Goal: Communication & Community: Ask a question

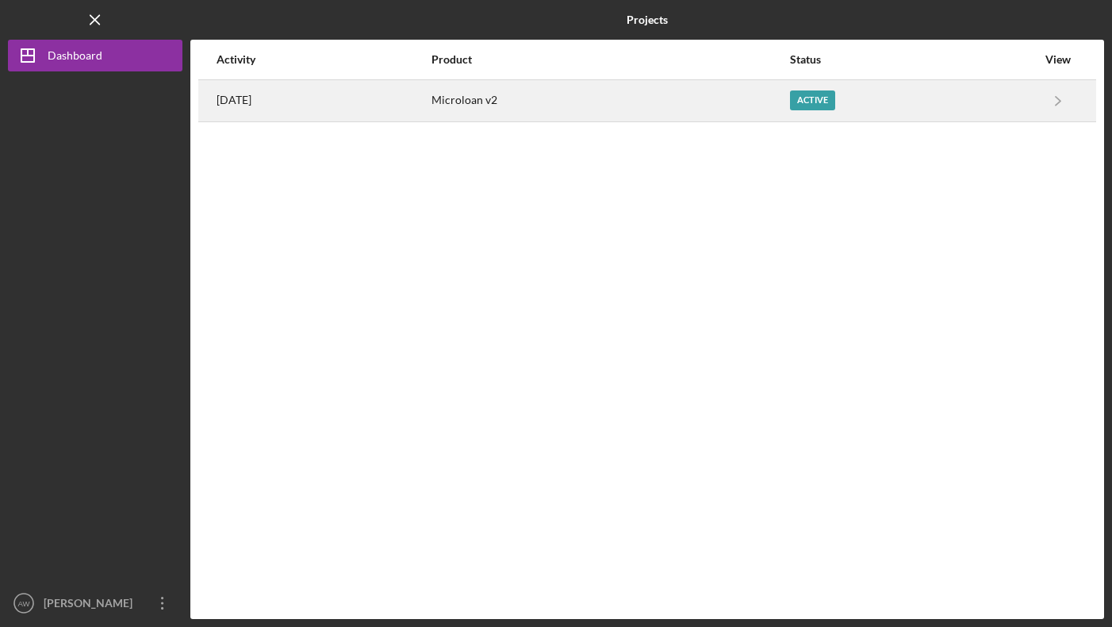
click at [686, 98] on div "Microloan v2" at bounding box center [610, 101] width 357 height 40
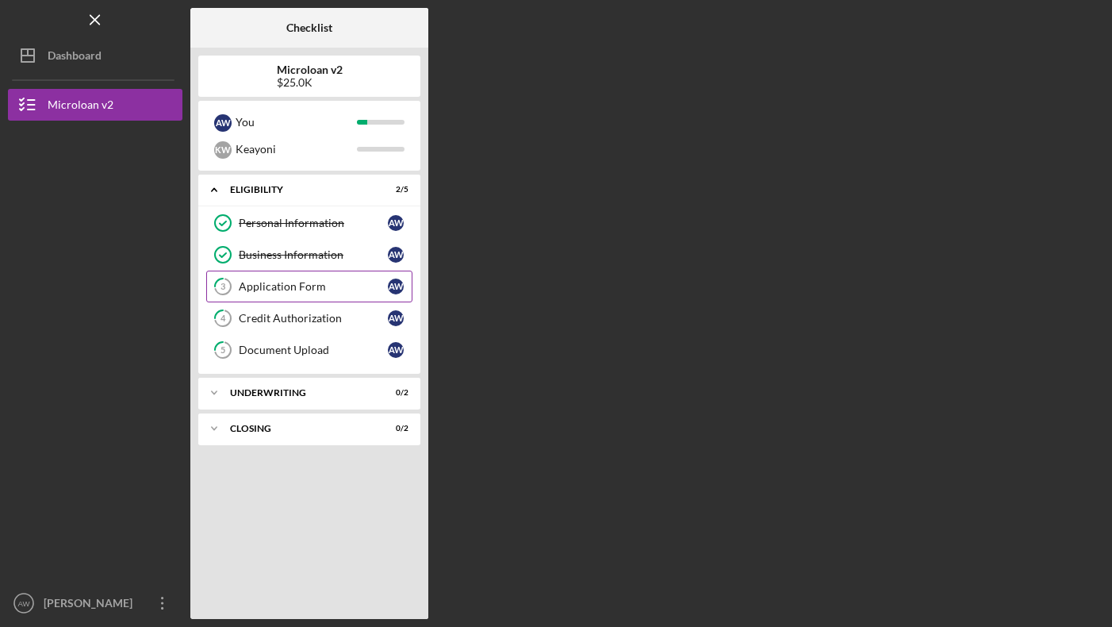
click at [297, 278] on link "3 Application Form A W" at bounding box center [309, 287] width 206 height 32
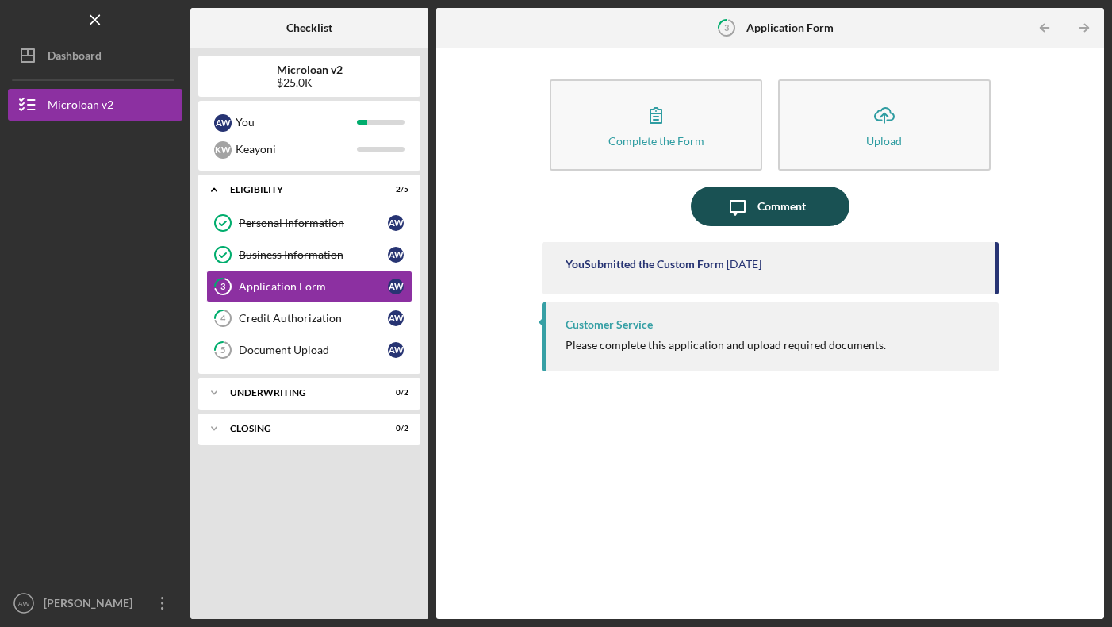
click at [763, 216] on div "Comment" at bounding box center [782, 206] width 48 height 40
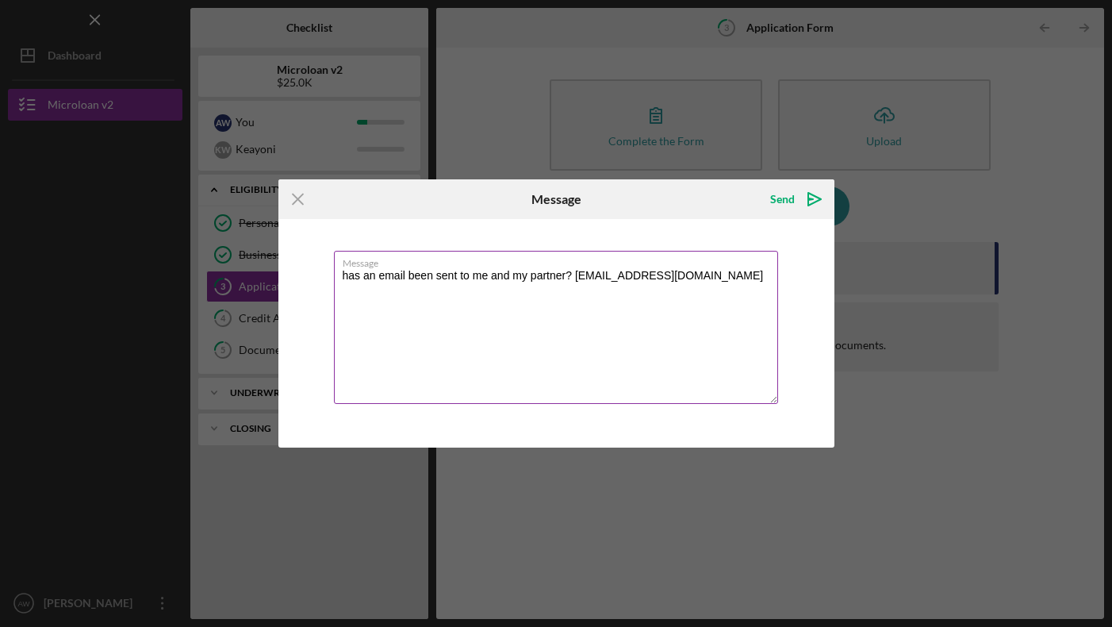
click at [348, 280] on textarea "has an email been sent to me and my partner? [EMAIL_ADDRESS][DOMAIN_NAME]" at bounding box center [556, 327] width 444 height 153
click at [577, 276] on textarea "Has an email been sent to me and my partner? [EMAIL_ADDRESS][DOMAIN_NAME]" at bounding box center [556, 327] width 444 height 153
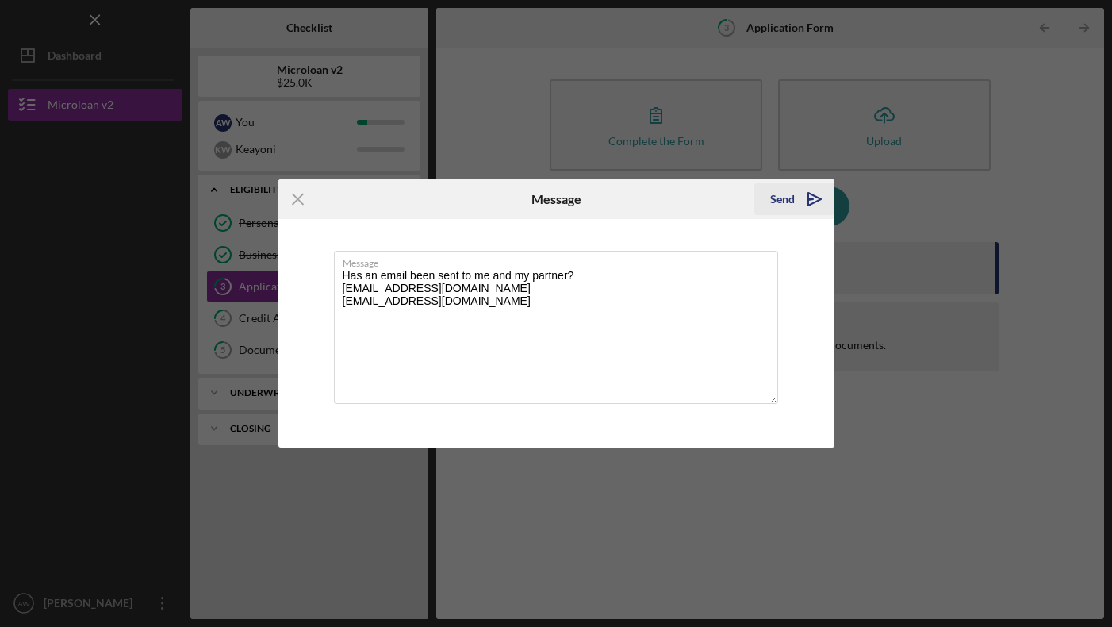
type textarea "Has an email been sent to me and my partner? [EMAIL_ADDRESS][DOMAIN_NAME] [EMAI…"
click at [800, 195] on icon "Icon/icon-invite-send" at bounding box center [815, 199] width 40 height 40
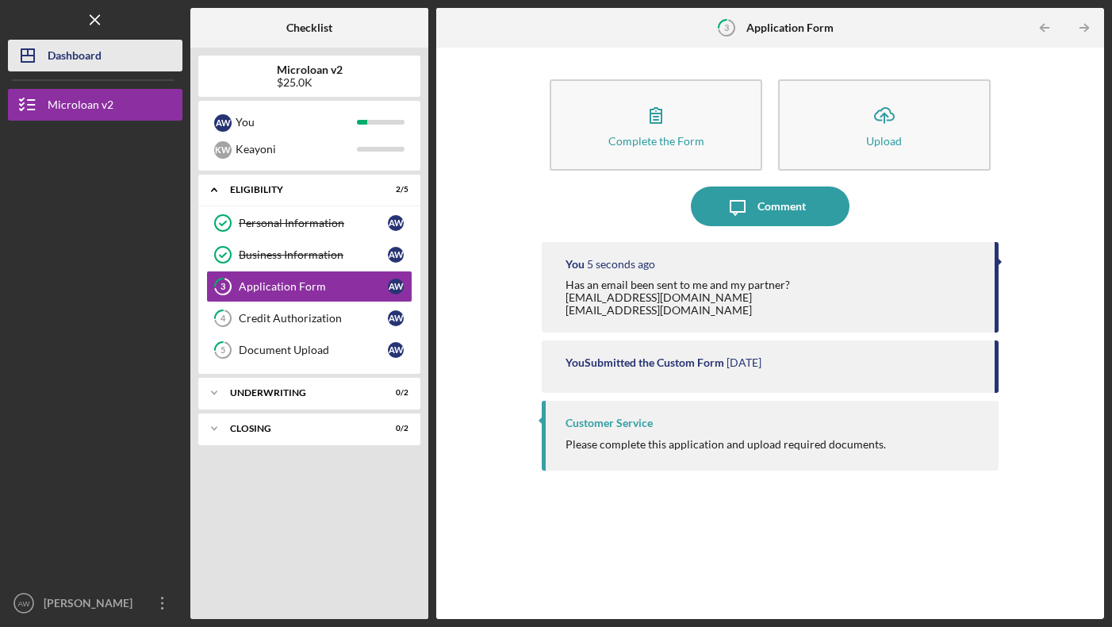
click at [69, 47] on div "Dashboard" at bounding box center [75, 58] width 54 height 36
